Goal: Navigation & Orientation: Go to known website

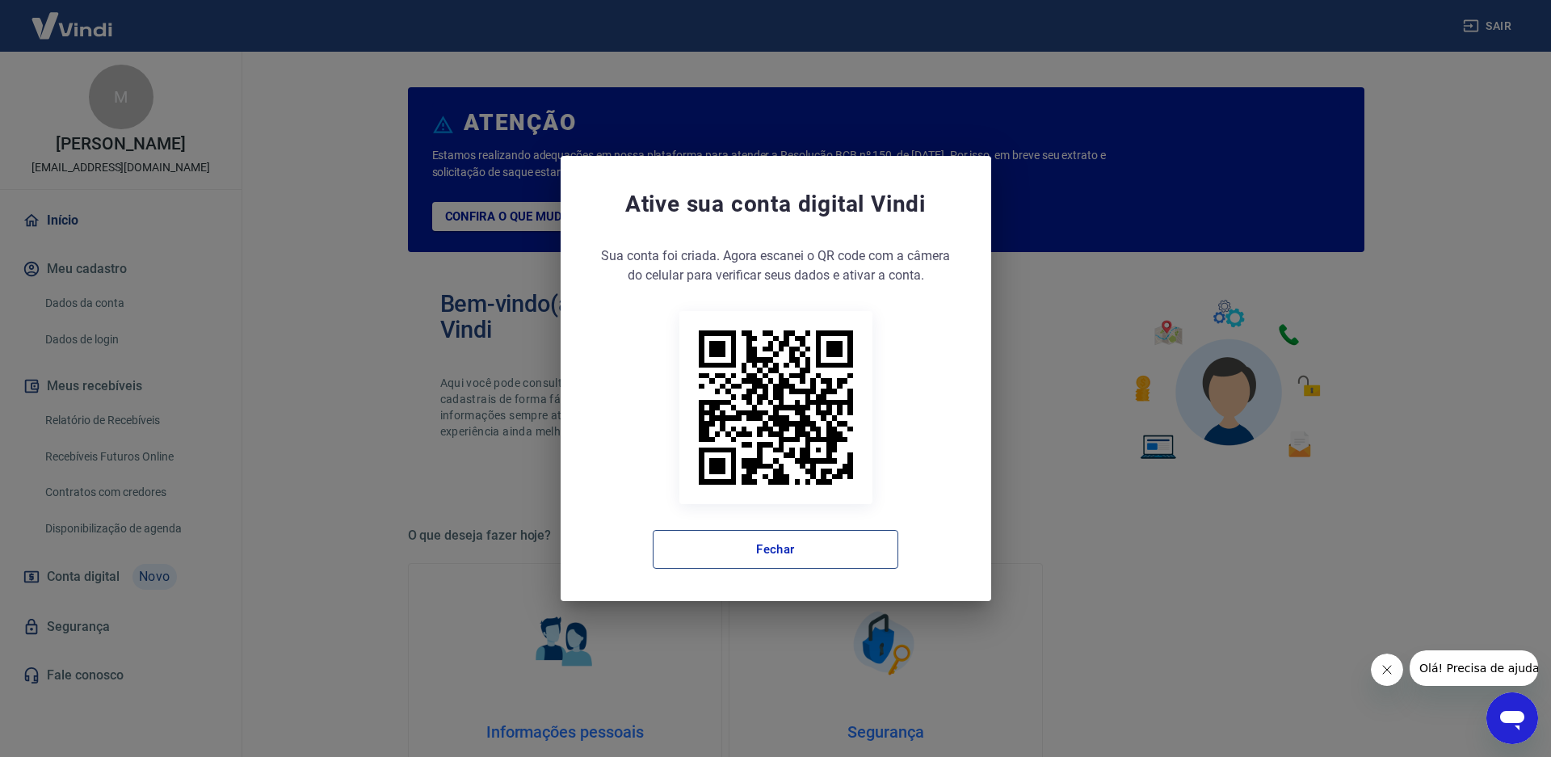
click at [824, 549] on button "Fechar" at bounding box center [776, 549] width 246 height 39
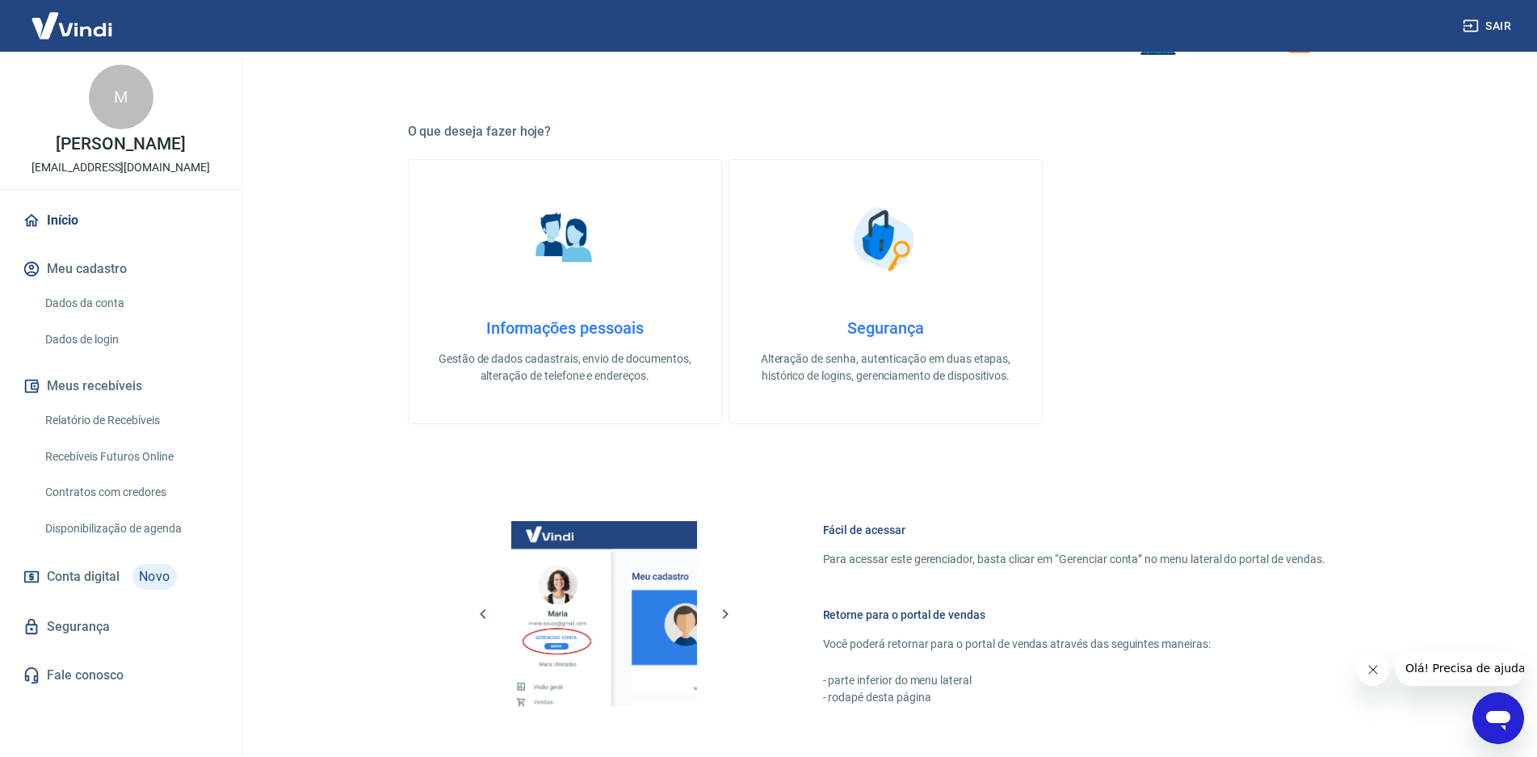
scroll to position [670, 0]
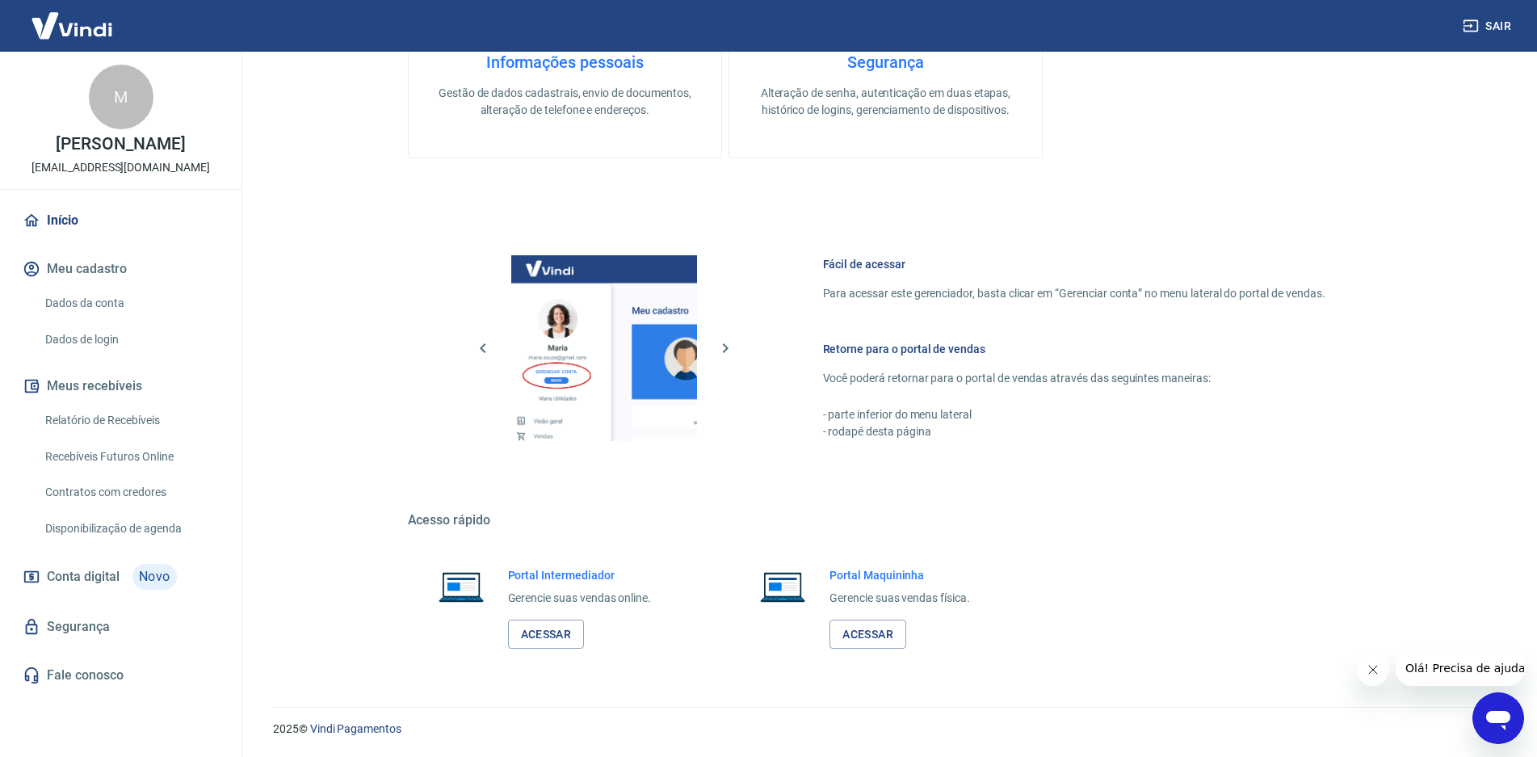
click at [544, 625] on link "Acessar" at bounding box center [546, 635] width 77 height 30
